Goal: Task Accomplishment & Management: Manage account settings

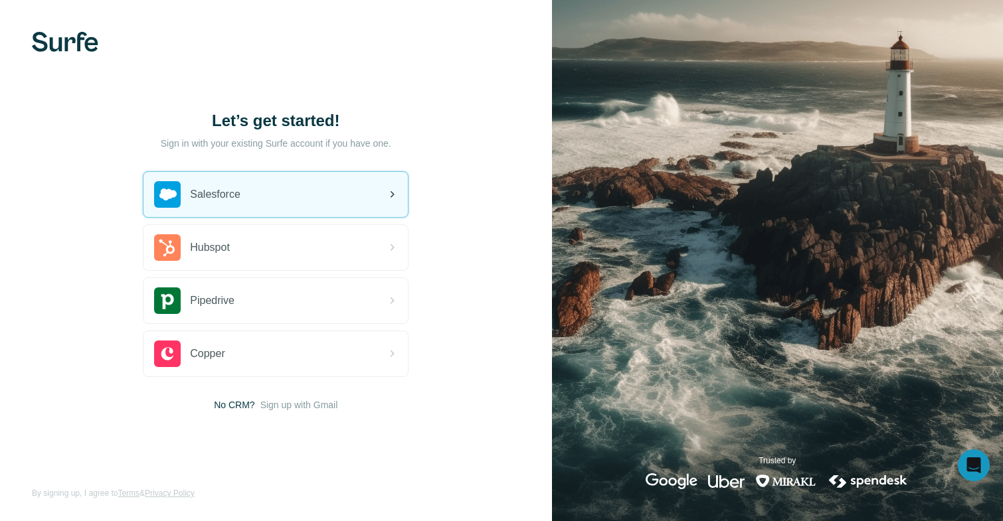
click at [288, 203] on div "Salesforce" at bounding box center [275, 194] width 264 height 45
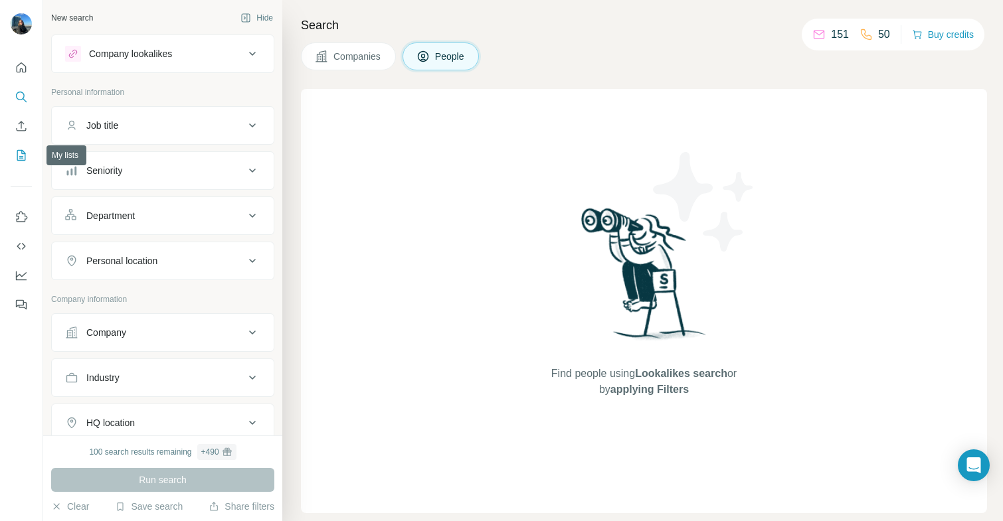
click at [22, 156] on icon "My lists" at bounding box center [22, 154] width 7 height 9
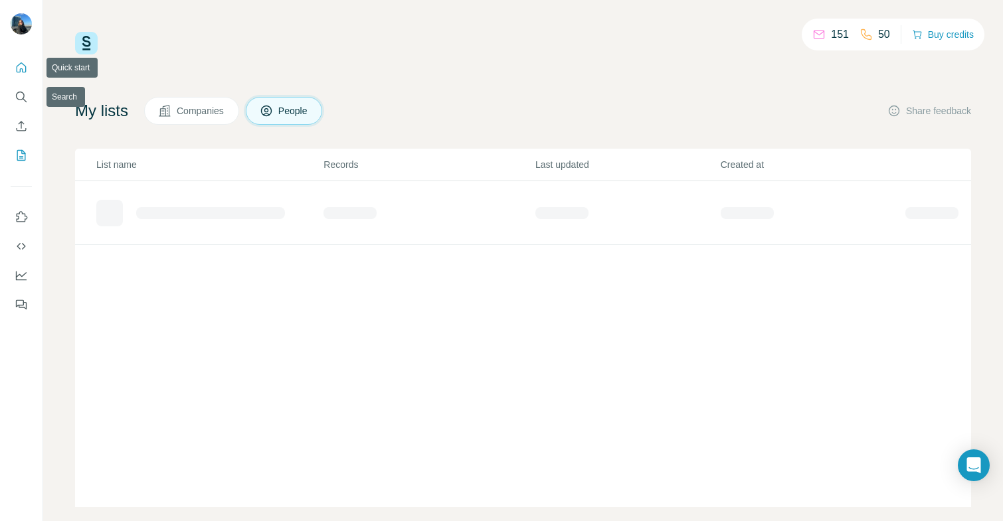
click at [19, 67] on icon "Quick start" at bounding box center [21, 67] width 13 height 13
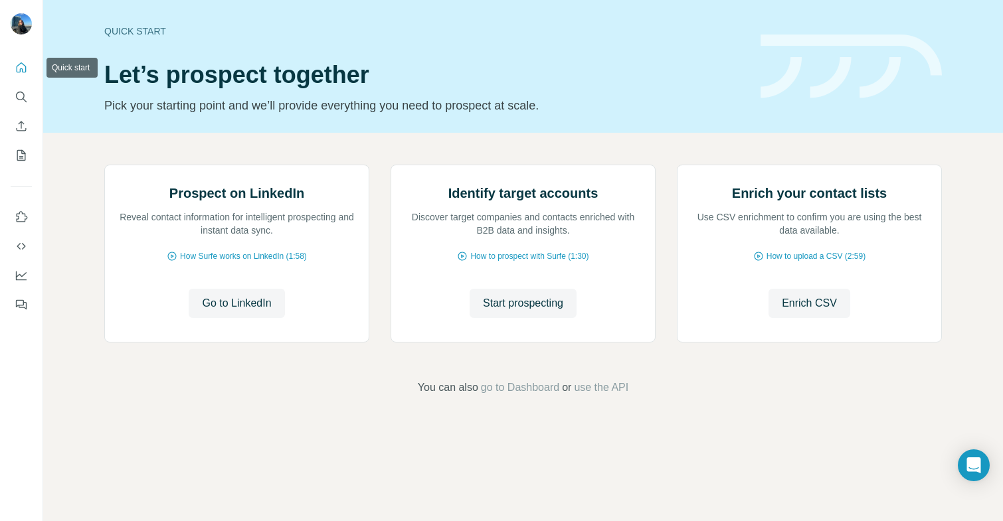
click at [16, 65] on icon "Quick start" at bounding box center [21, 67] width 13 height 13
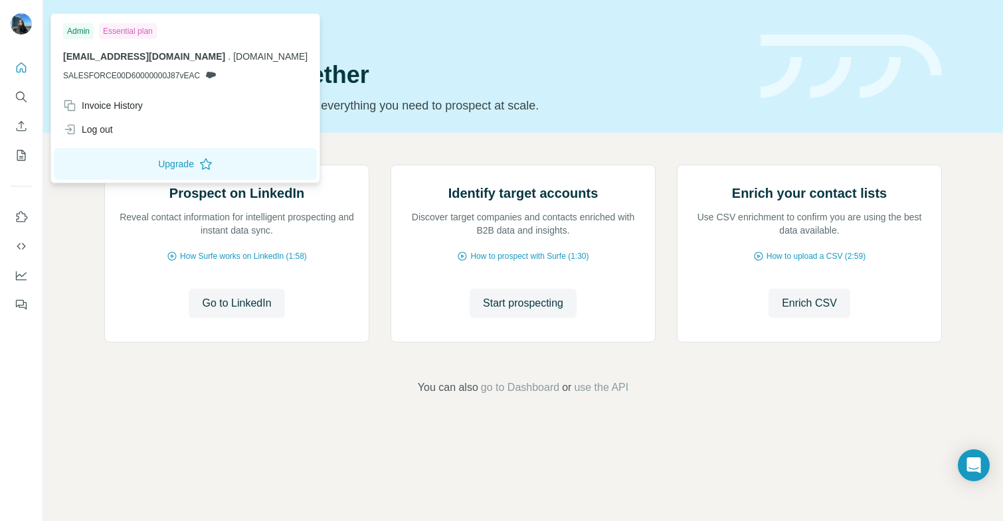
click at [21, 5] on div at bounding box center [23, 26] width 39 height 44
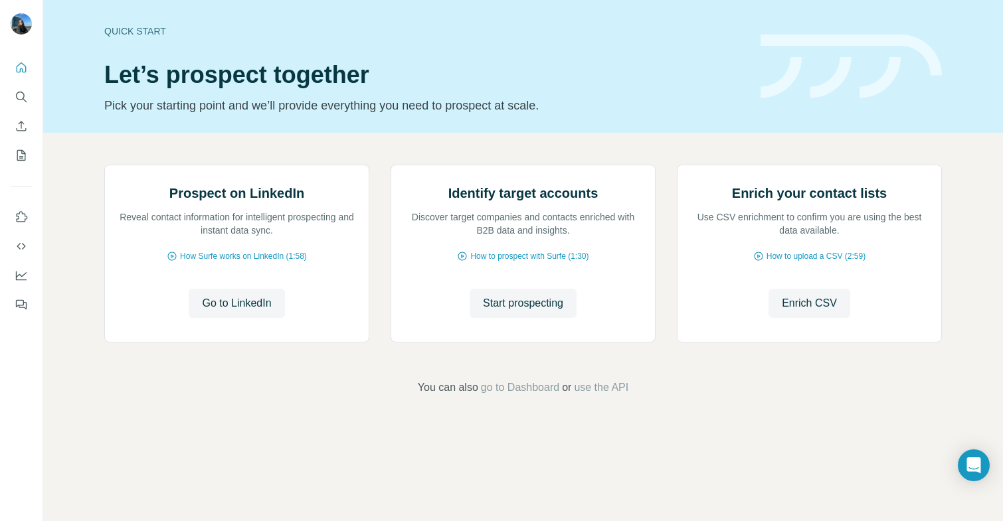
click at [25, 24] on img at bounding box center [21, 23] width 21 height 21
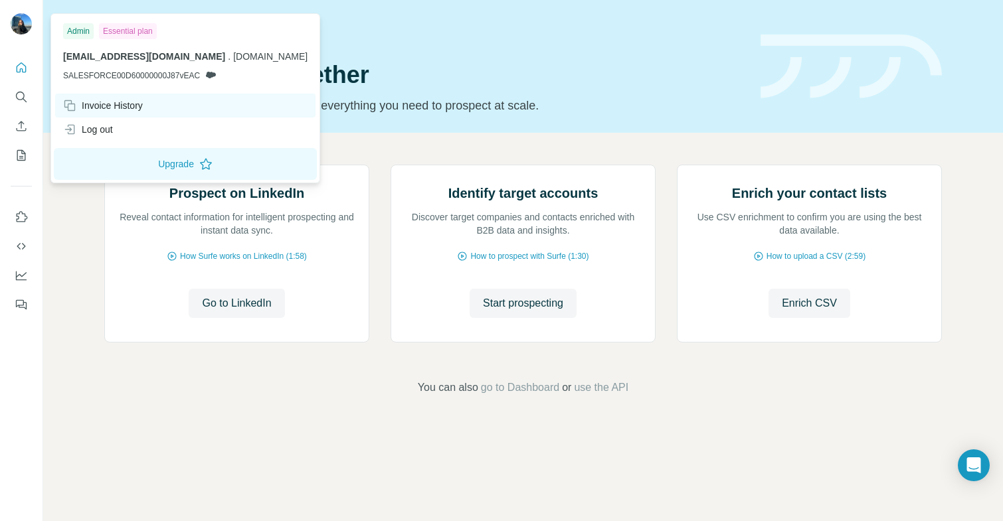
click at [115, 108] on div "Invoice History" at bounding box center [103, 105] width 80 height 13
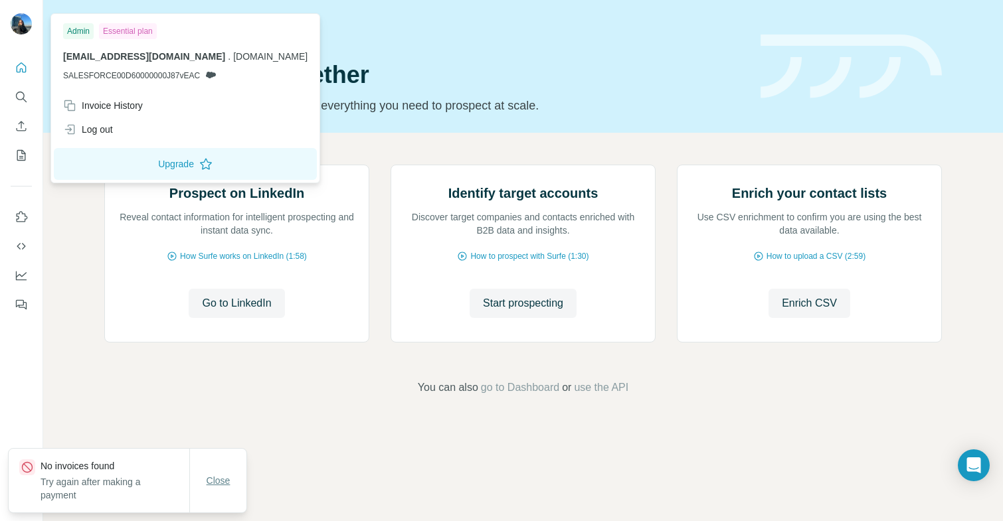
click at [215, 479] on span "Close" at bounding box center [219, 480] width 24 height 13
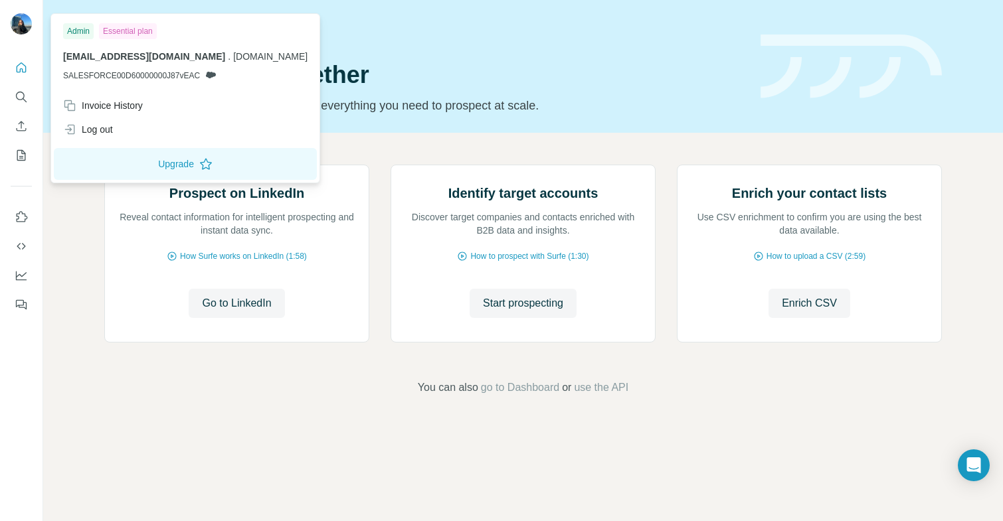
click at [4, 21] on div at bounding box center [23, 26] width 39 height 44
click at [11, 4] on div at bounding box center [23, 26] width 39 height 44
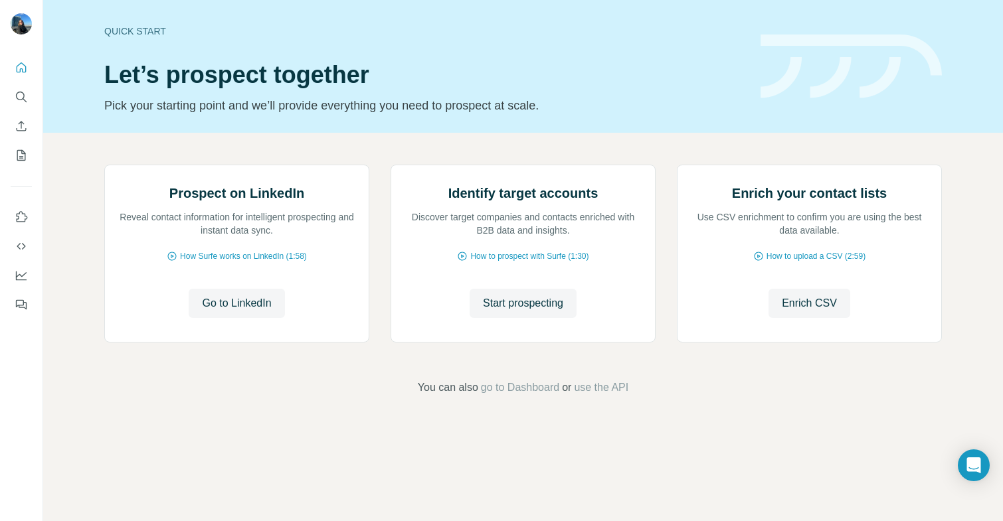
click at [22, 19] on img at bounding box center [21, 23] width 21 height 21
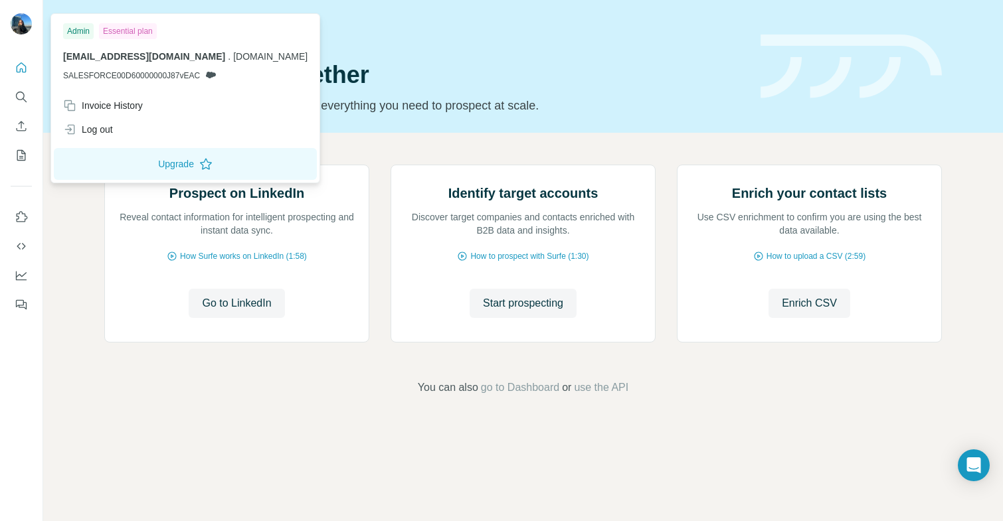
click at [121, 27] on div "Essential plan" at bounding box center [128, 31] width 58 height 16
click at [124, 110] on div "Invoice History" at bounding box center [103, 105] width 80 height 13
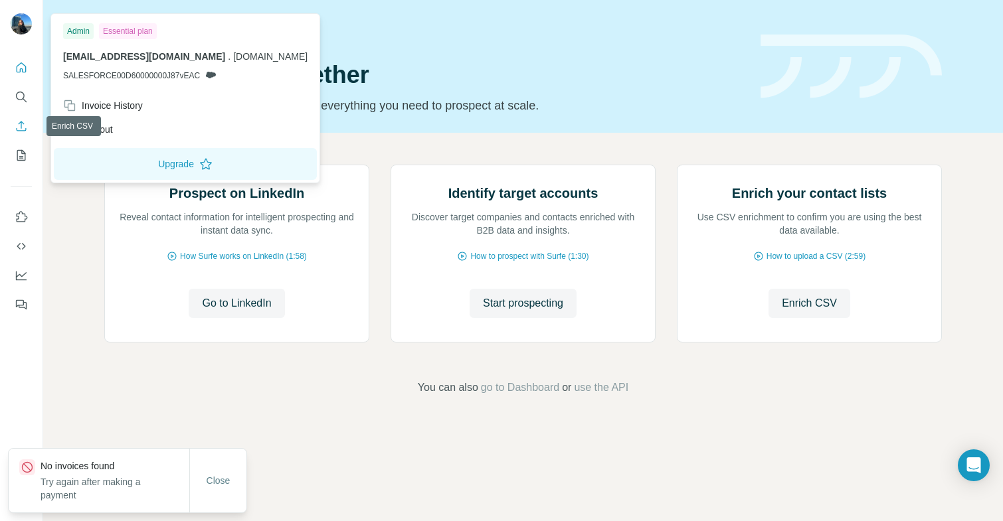
click at [23, 124] on icon "Enrich CSV" at bounding box center [21, 126] width 13 height 13
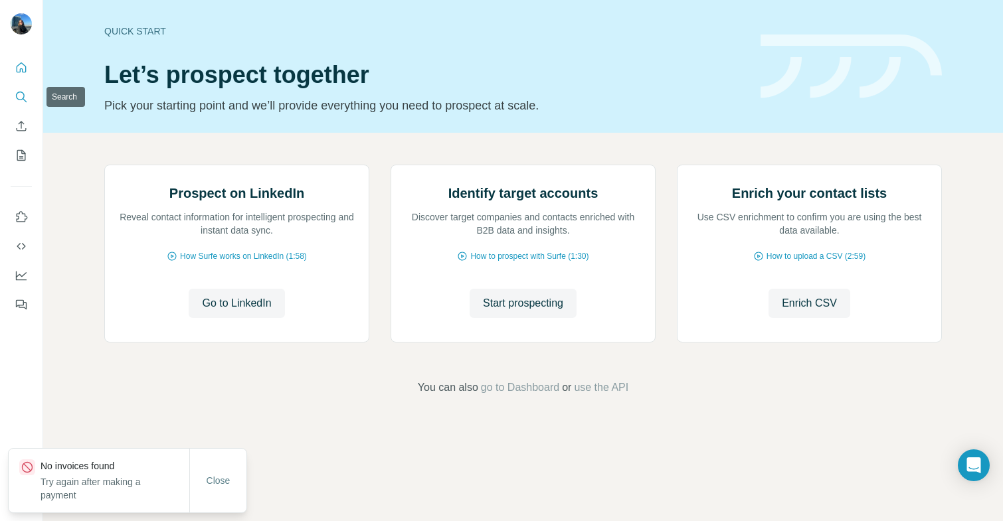
click at [23, 95] on icon "Search" at bounding box center [21, 96] width 13 height 13
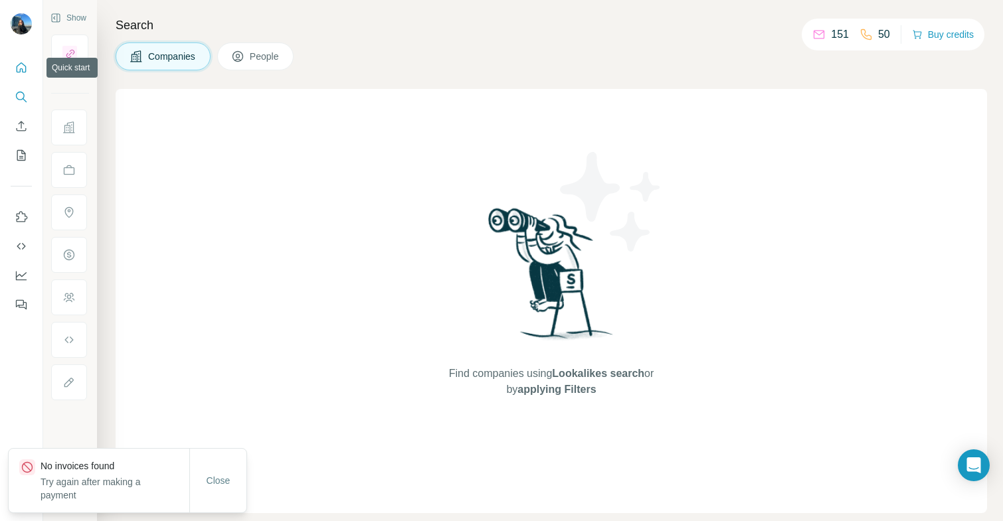
click at [23, 69] on icon "Quick start" at bounding box center [21, 67] width 13 height 13
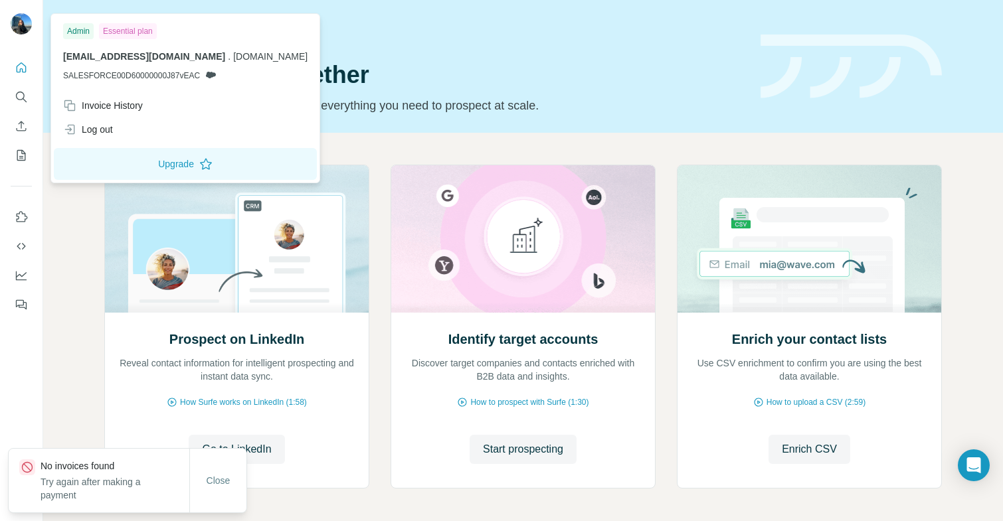
click at [16, 23] on img at bounding box center [21, 23] width 21 height 21
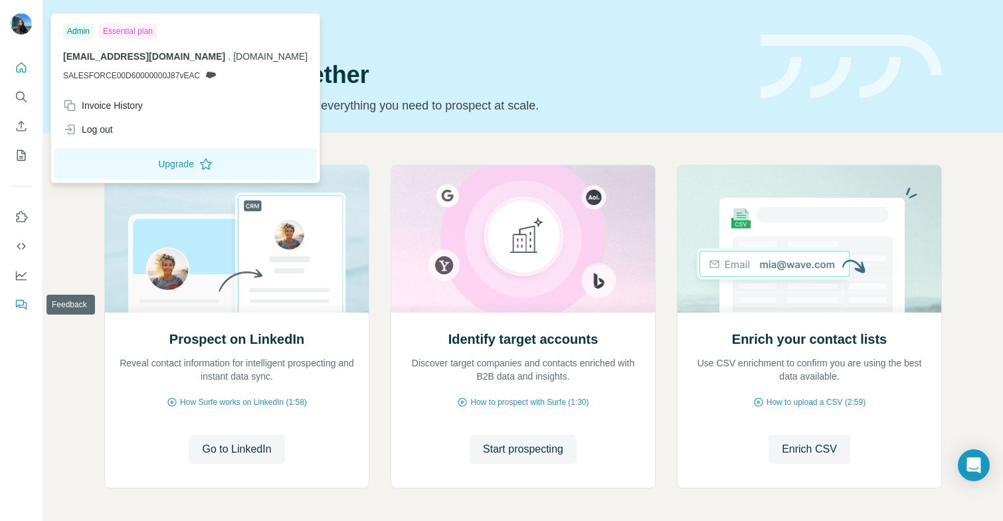
click at [25, 305] on icon "Feedback" at bounding box center [21, 304] width 13 height 13
click at [28, 21] on img at bounding box center [21, 23] width 21 height 21
drag, startPoint x: 129, startPoint y: 161, endPoint x: 143, endPoint y: 106, distance: 56.2
click at [143, 106] on div "Admin Essential plan cruder@rivierapartners.com . rivierapartners.com SALESFORC…" at bounding box center [185, 98] width 263 height 163
click at [143, 106] on div "Invoice History" at bounding box center [103, 105] width 80 height 13
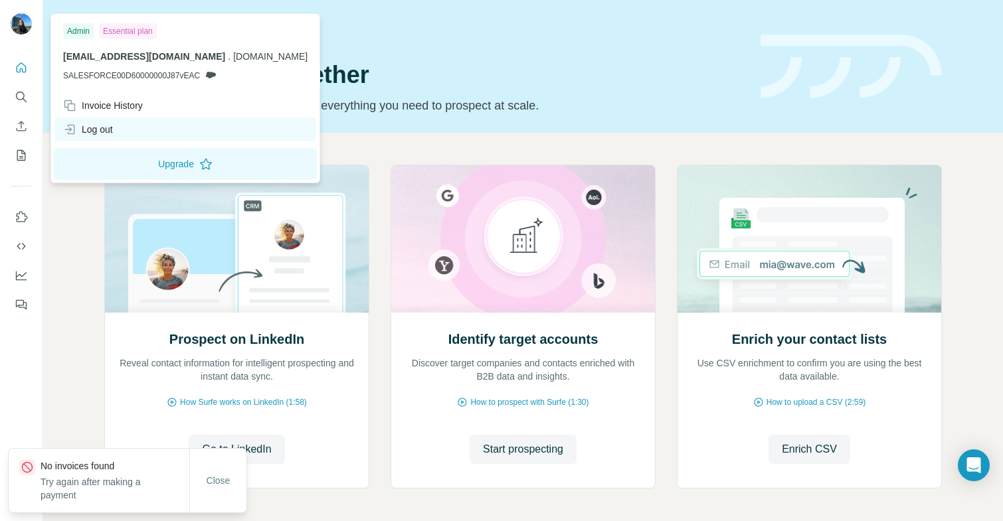
click at [129, 125] on div "Log out" at bounding box center [185, 130] width 260 height 24
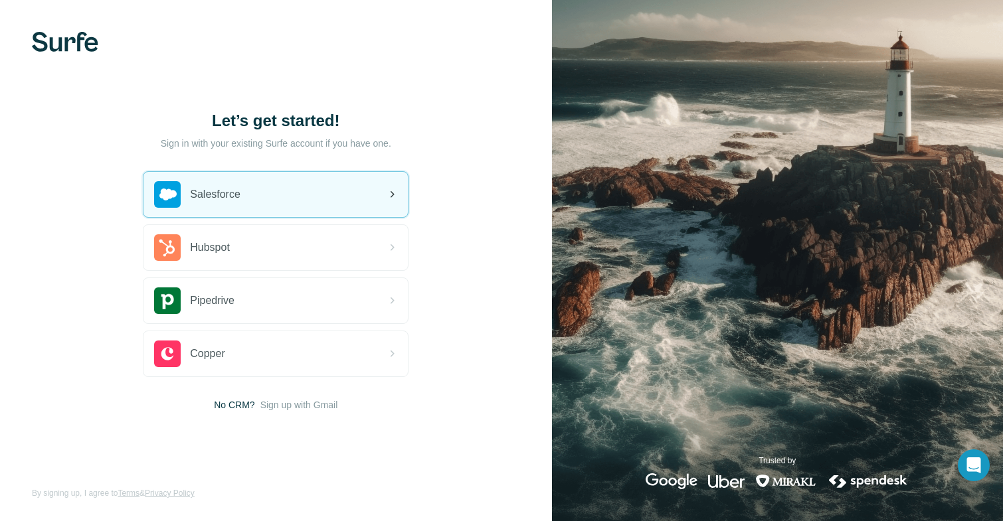
click at [294, 210] on div "Salesforce" at bounding box center [275, 194] width 264 height 45
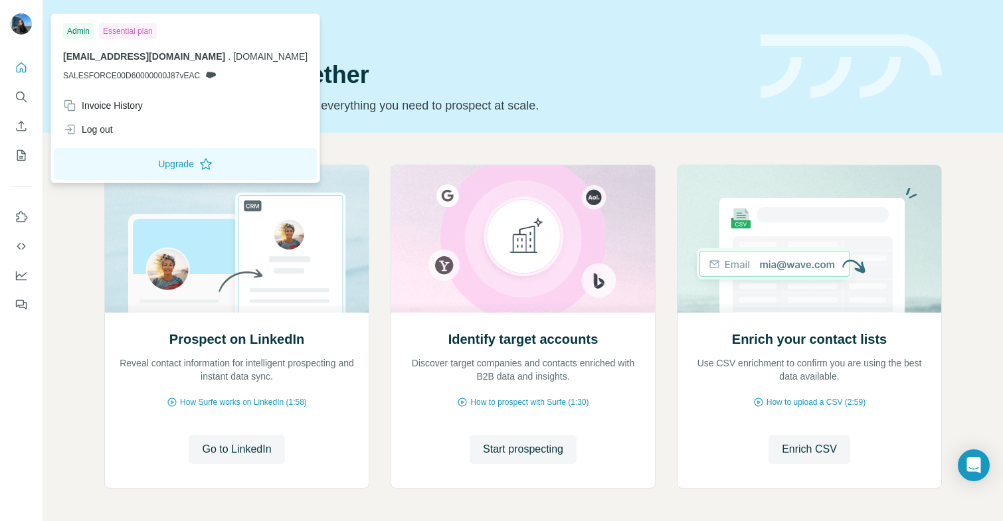
click at [31, 21] on img at bounding box center [21, 23] width 21 height 21
click at [124, 107] on div "Invoice History" at bounding box center [103, 105] width 80 height 13
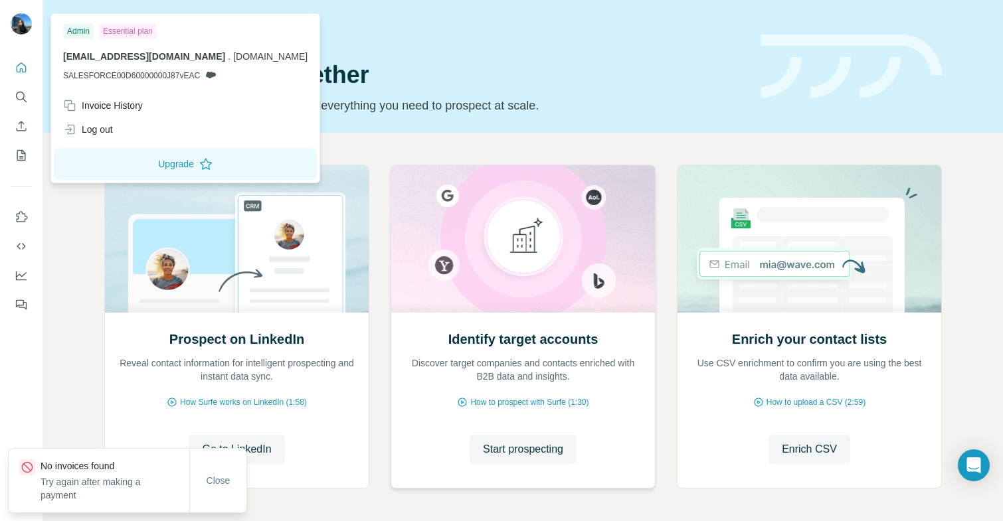
scroll to position [52, 0]
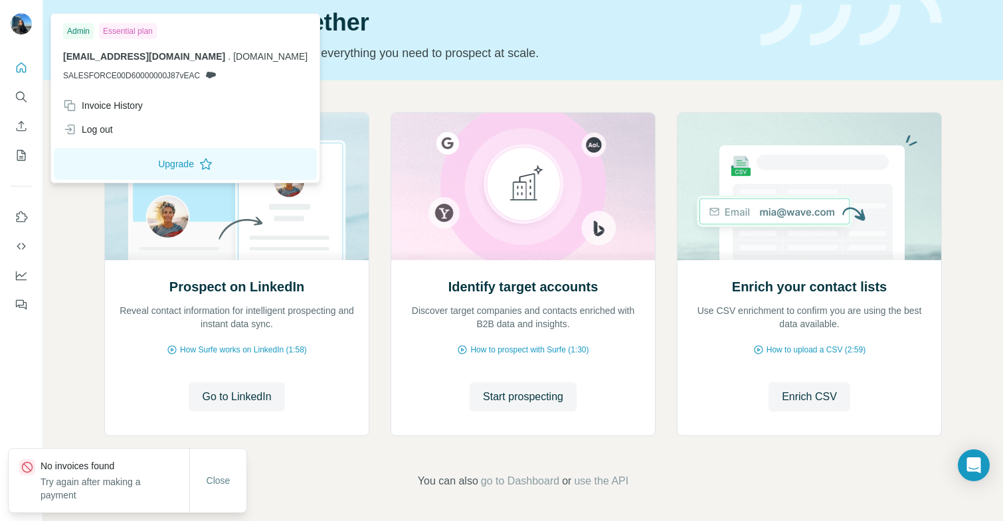
click at [716, 488] on footer "You can also go to Dashboard or use the API" at bounding box center [522, 481] width 885 height 16
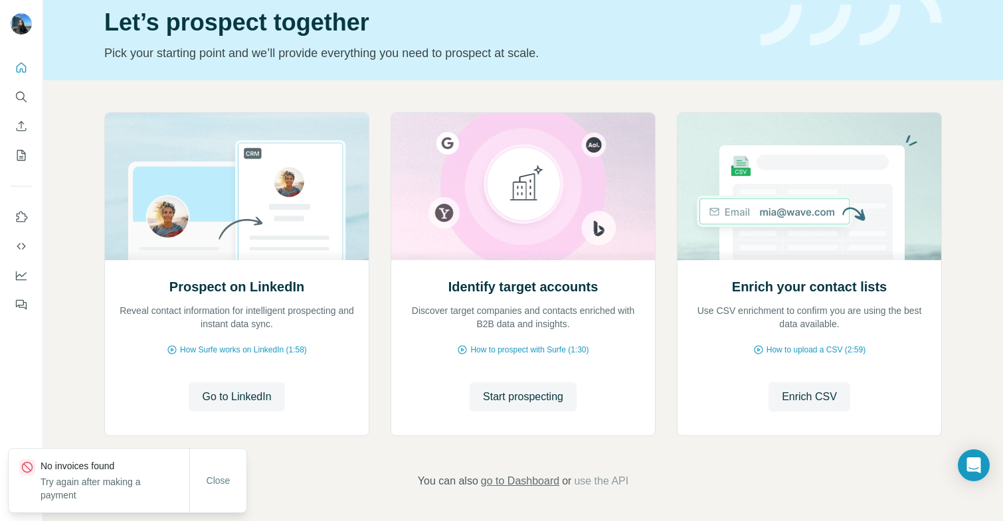
click at [485, 487] on span "go to Dashboard" at bounding box center [520, 481] width 78 height 16
